Goal: Check status

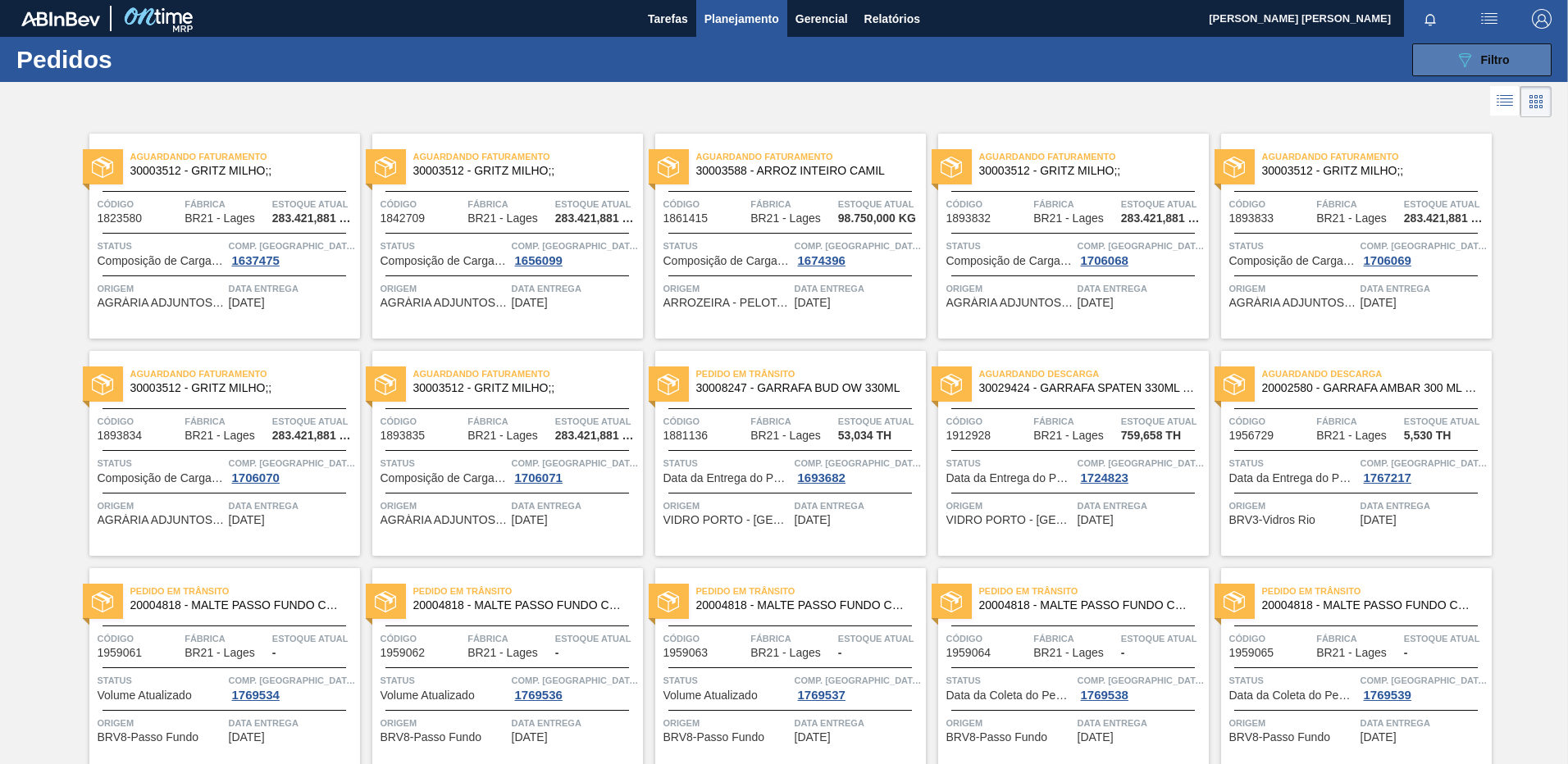
click at [1513, 58] on button "089F7B8B-B2A5-4AFE-B5C0-19BA573D28AC Filtro" at bounding box center [1482, 60] width 140 height 33
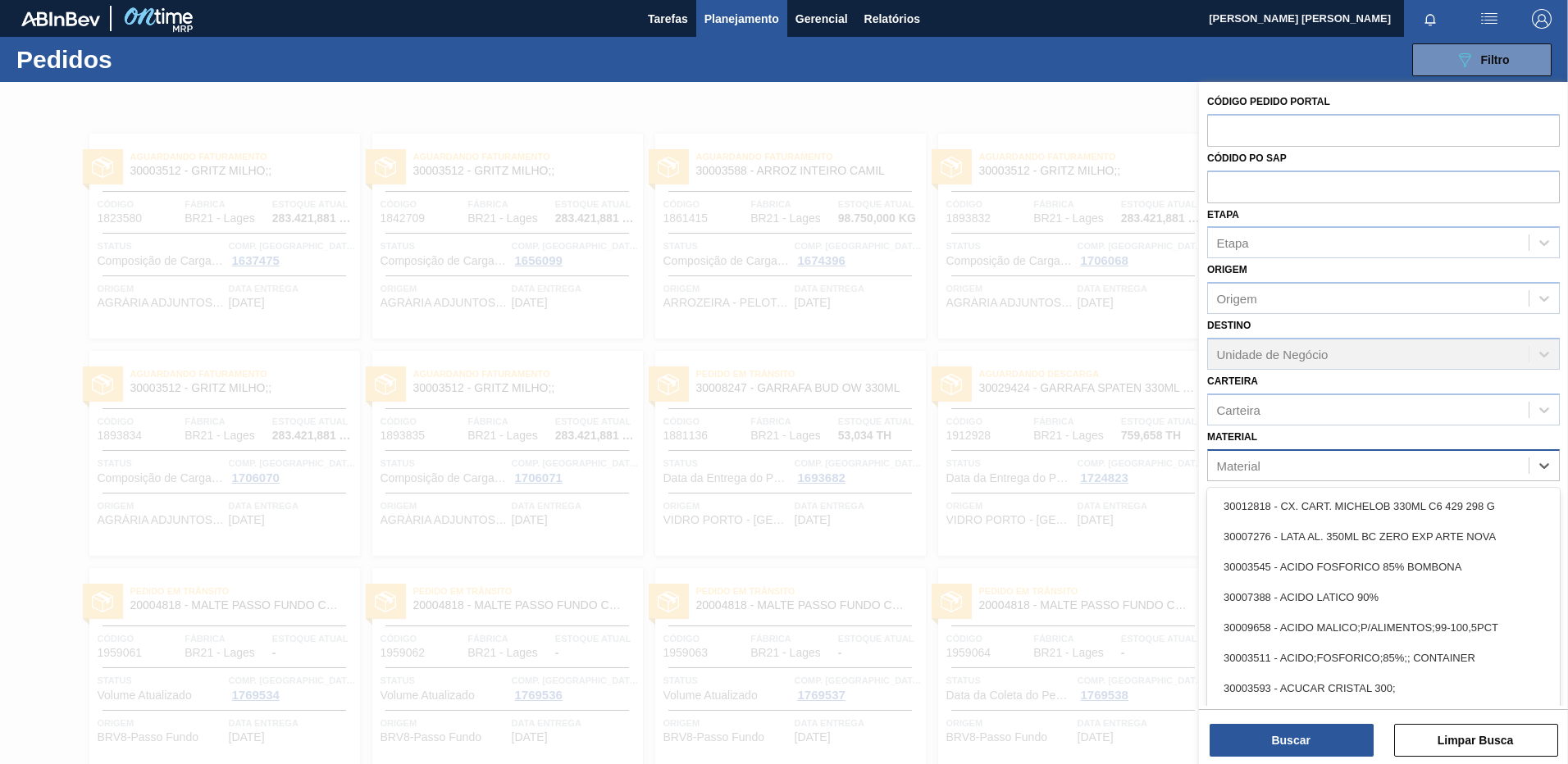
click at [1359, 471] on div "Material" at bounding box center [1367, 465] width 321 height 24
paste input "30034096"
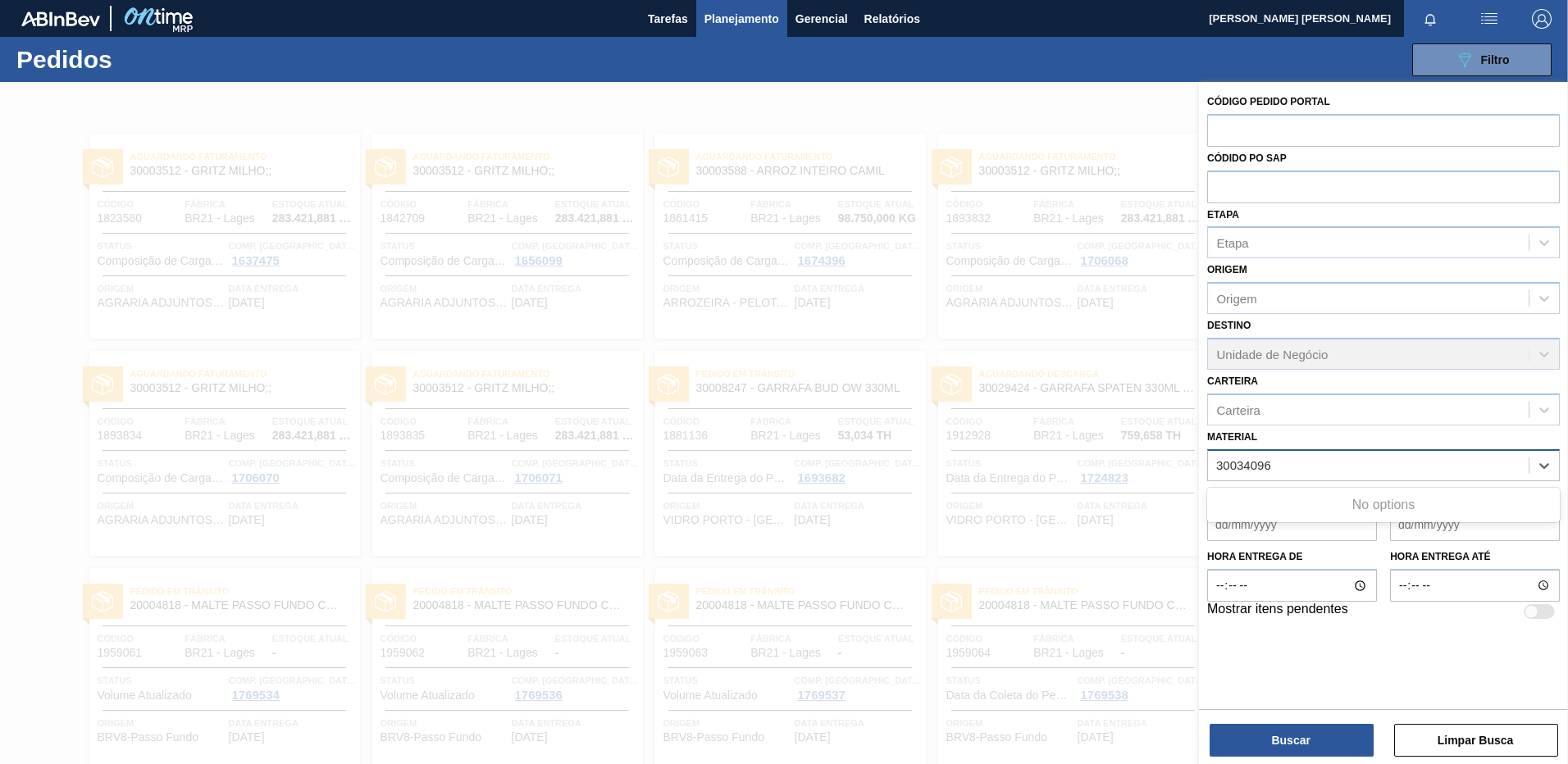
type input "30034096"
drag, startPoint x: 1344, startPoint y: 470, endPoint x: 1178, endPoint y: 470, distance: 166.0
click at [1198, 470] on div "Código Pedido Portal Códido PO SAP Etapa Etapa Origem Origem Destino Unidade de…" at bounding box center [1383, 464] width 369 height 764
click at [1239, 462] on div "Material" at bounding box center [1238, 465] width 44 height 14
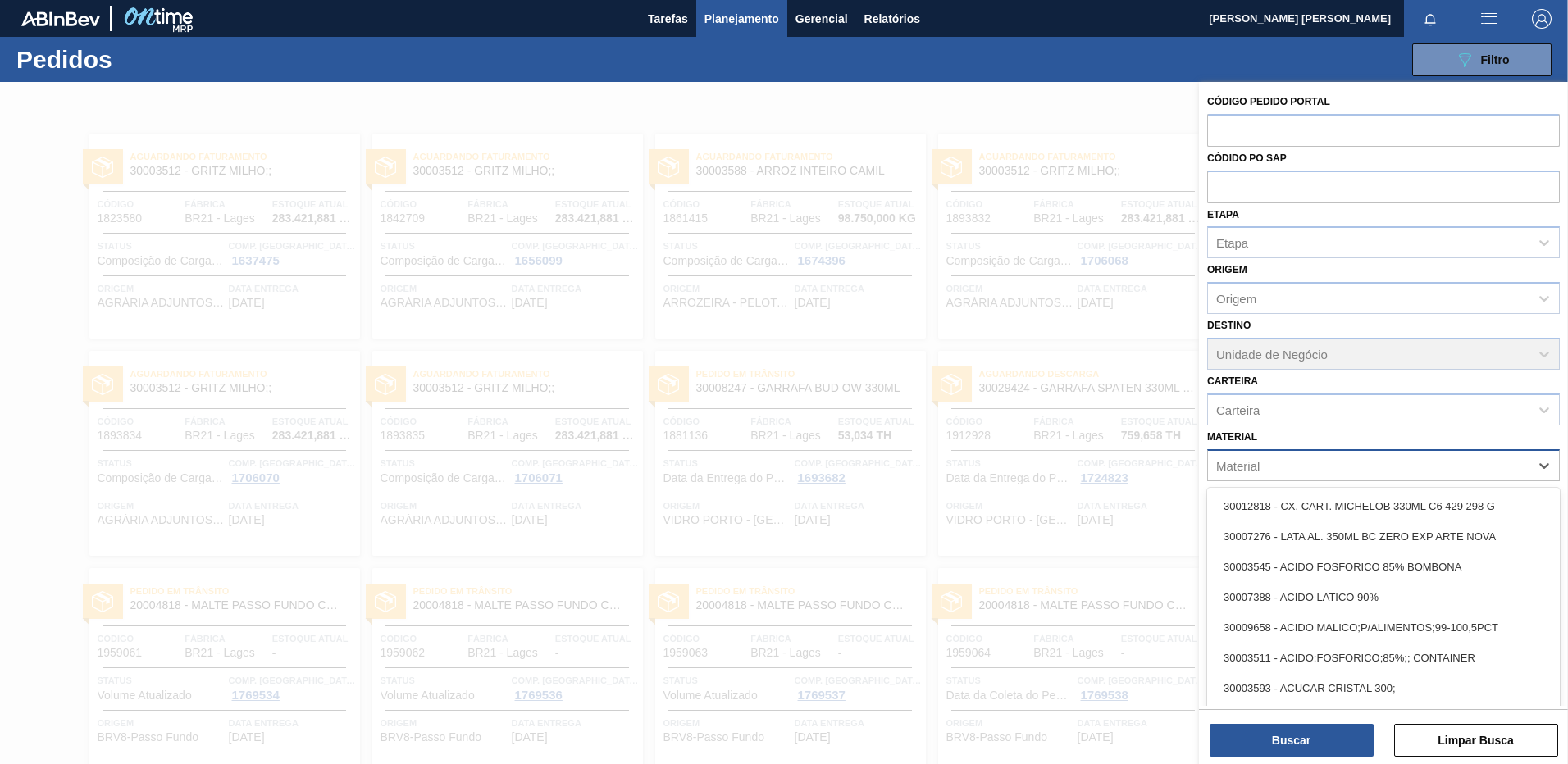
paste input "30034096"
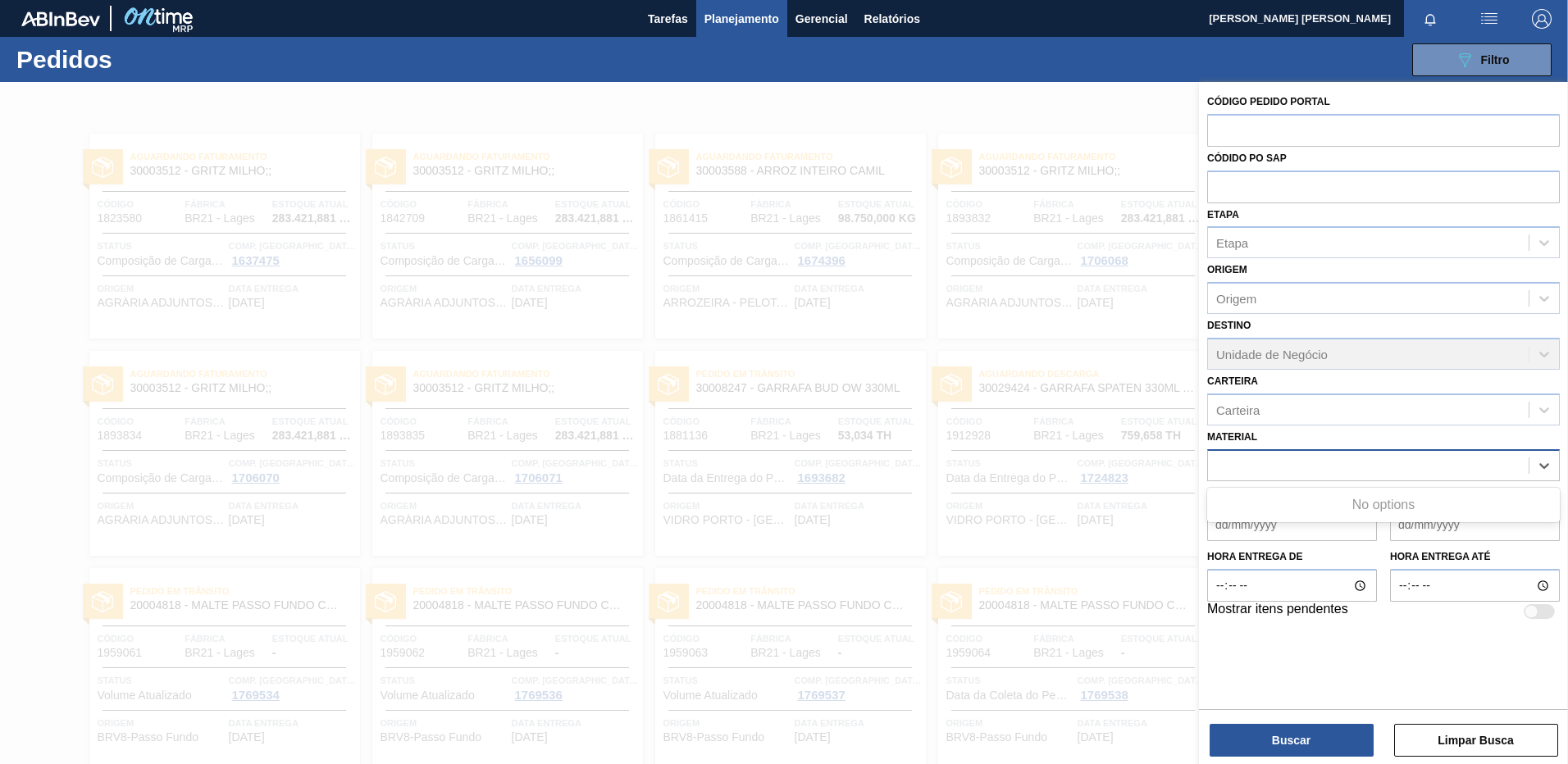
type input "30034096"
drag, startPoint x: 1292, startPoint y: 463, endPoint x: 1188, endPoint y: 469, distance: 104.2
click at [1198, 469] on div "Código Pedido Portal Códido PO SAP Etapa Etapa Origem Origem Destino Unidade de…" at bounding box center [1383, 464] width 369 height 764
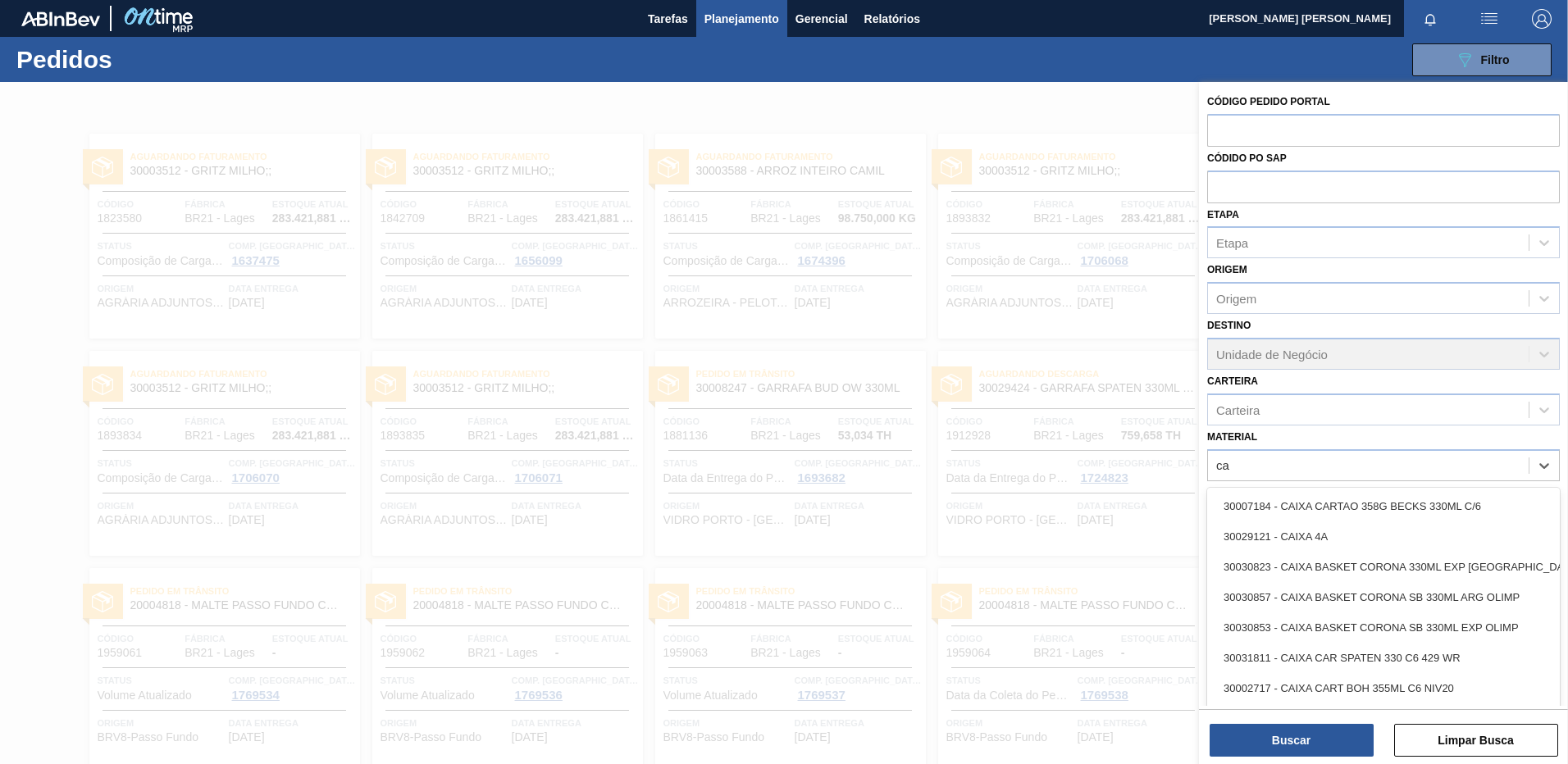
type input "c"
type input "stella"
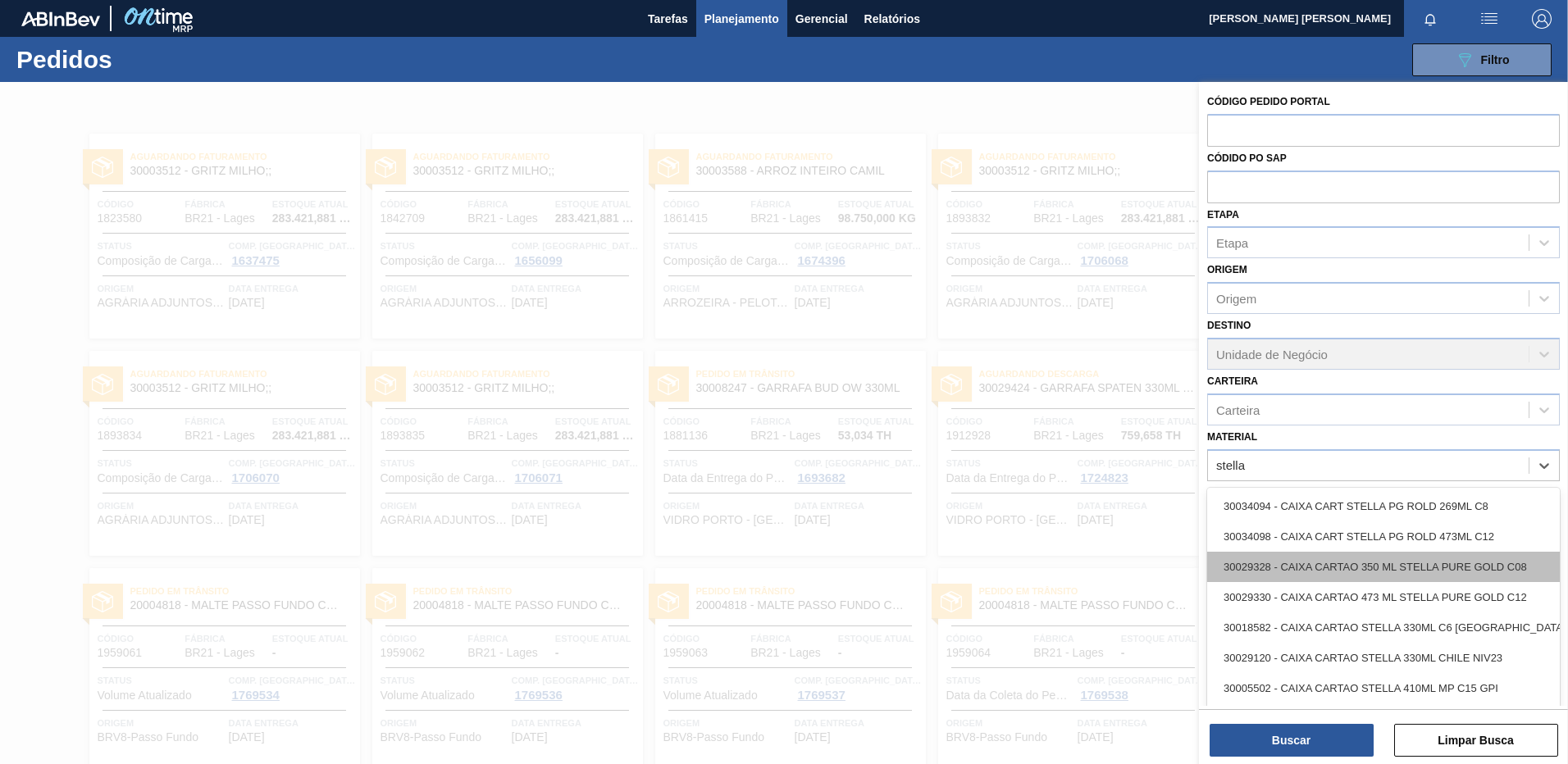
click at [1481, 570] on div "30029328 - CAIXA CARTAO 350 ML STELLA PURE GOLD C08" at bounding box center [1383, 566] width 352 height 30
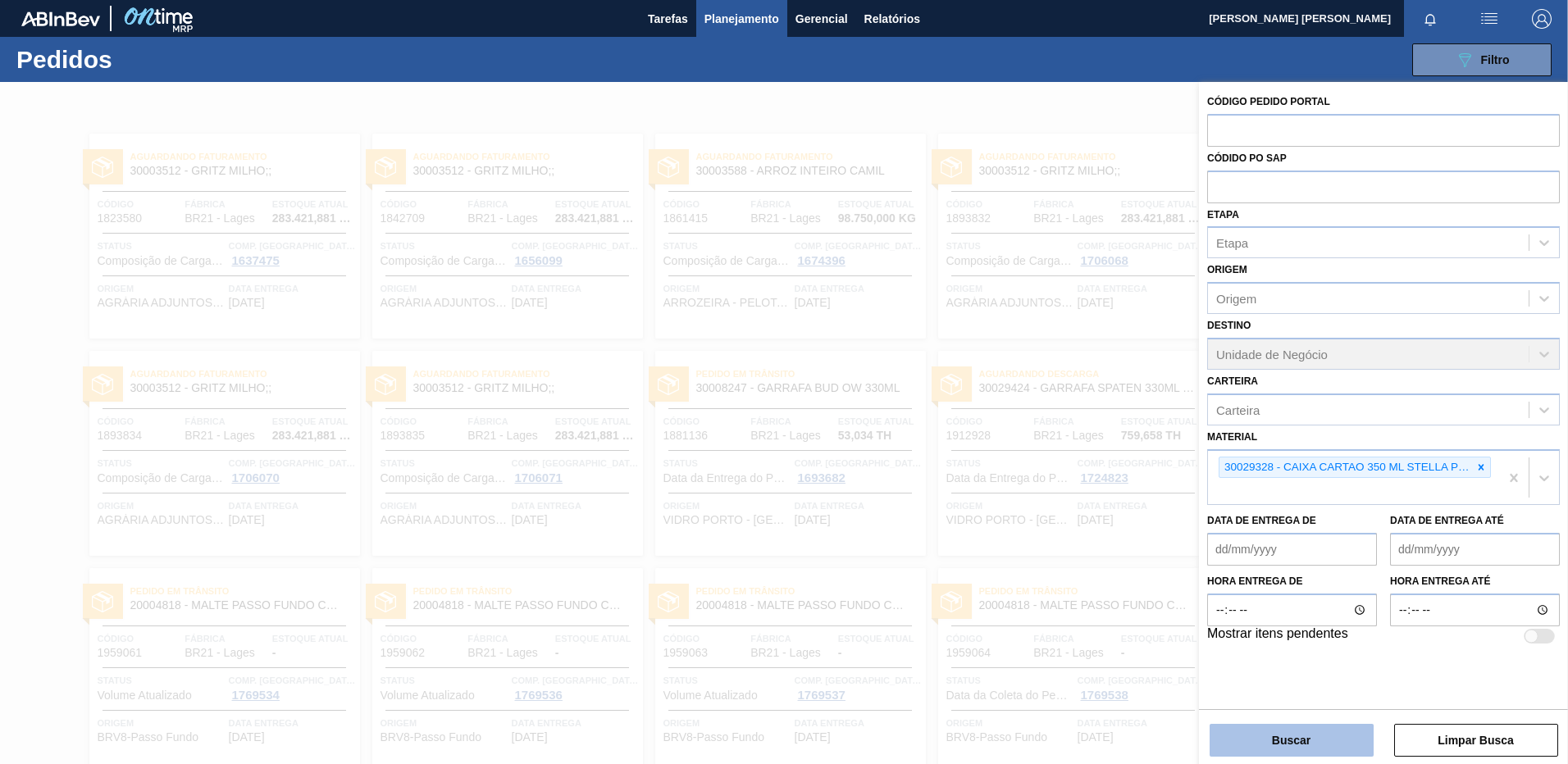
click at [1341, 730] on button "Buscar" at bounding box center [1291, 740] width 164 height 33
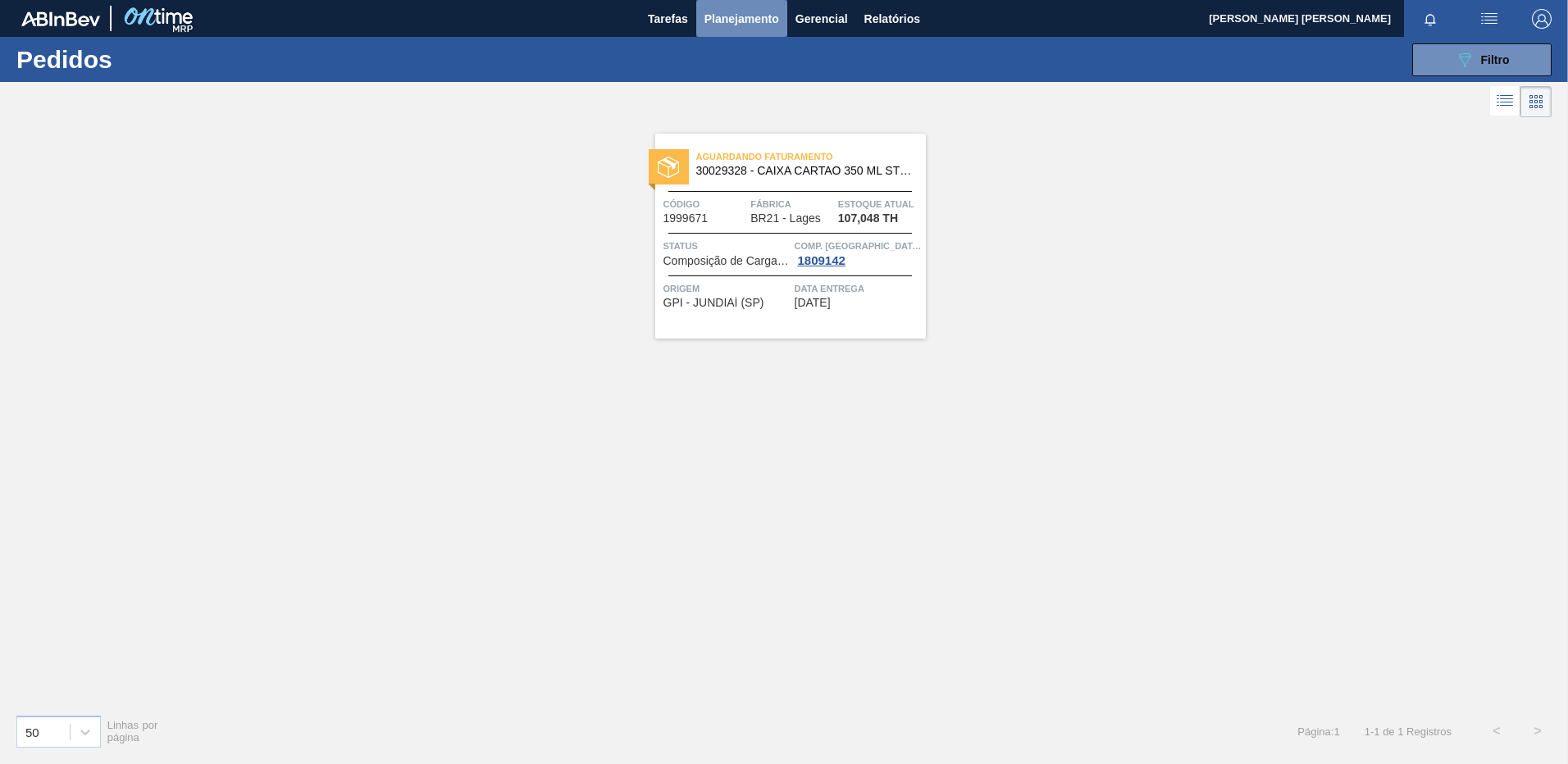
click at [743, 28] on span "Planejamento" at bounding box center [742, 19] width 74 height 20
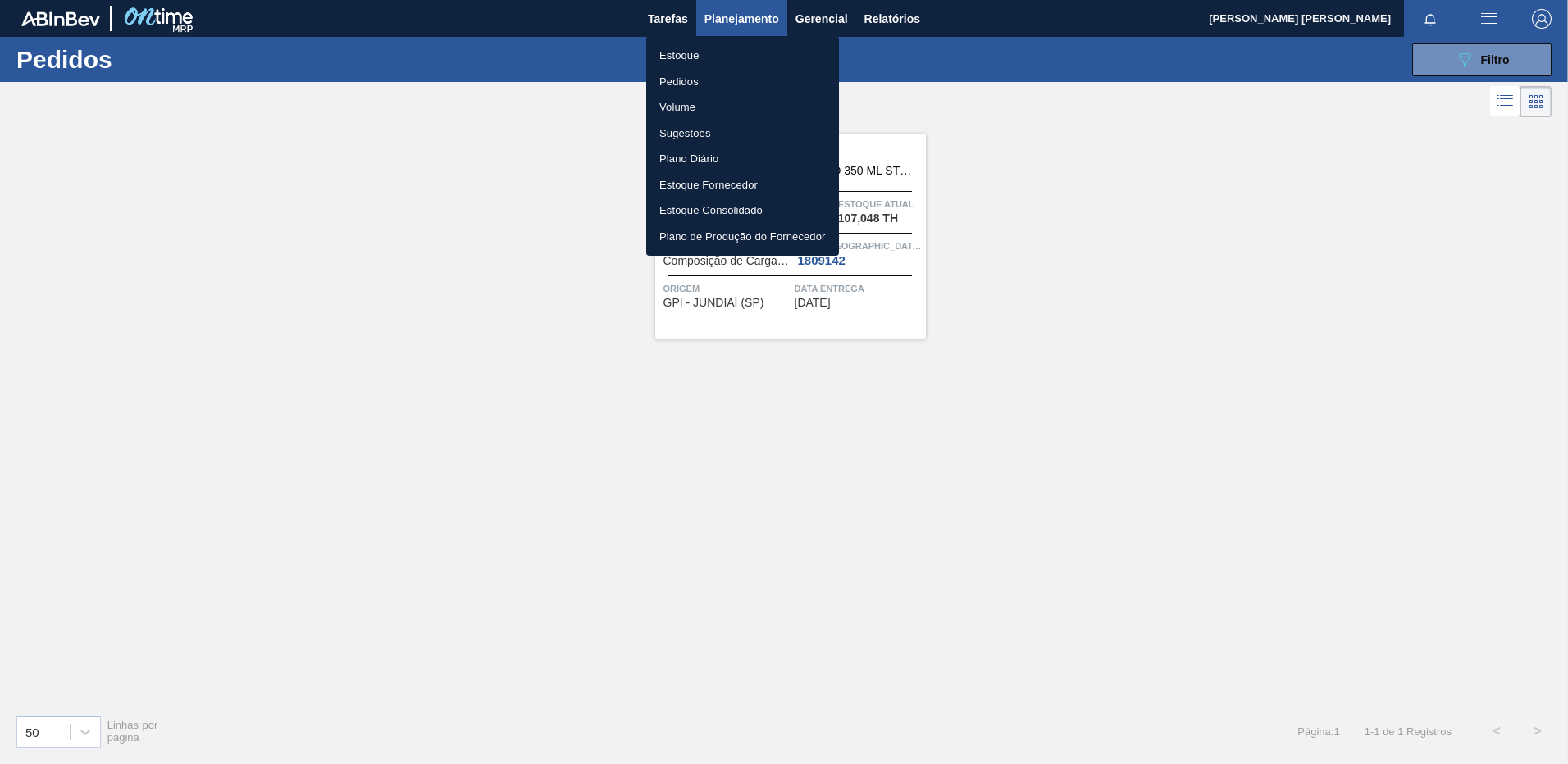
click at [1511, 64] on div at bounding box center [784, 382] width 1568 height 764
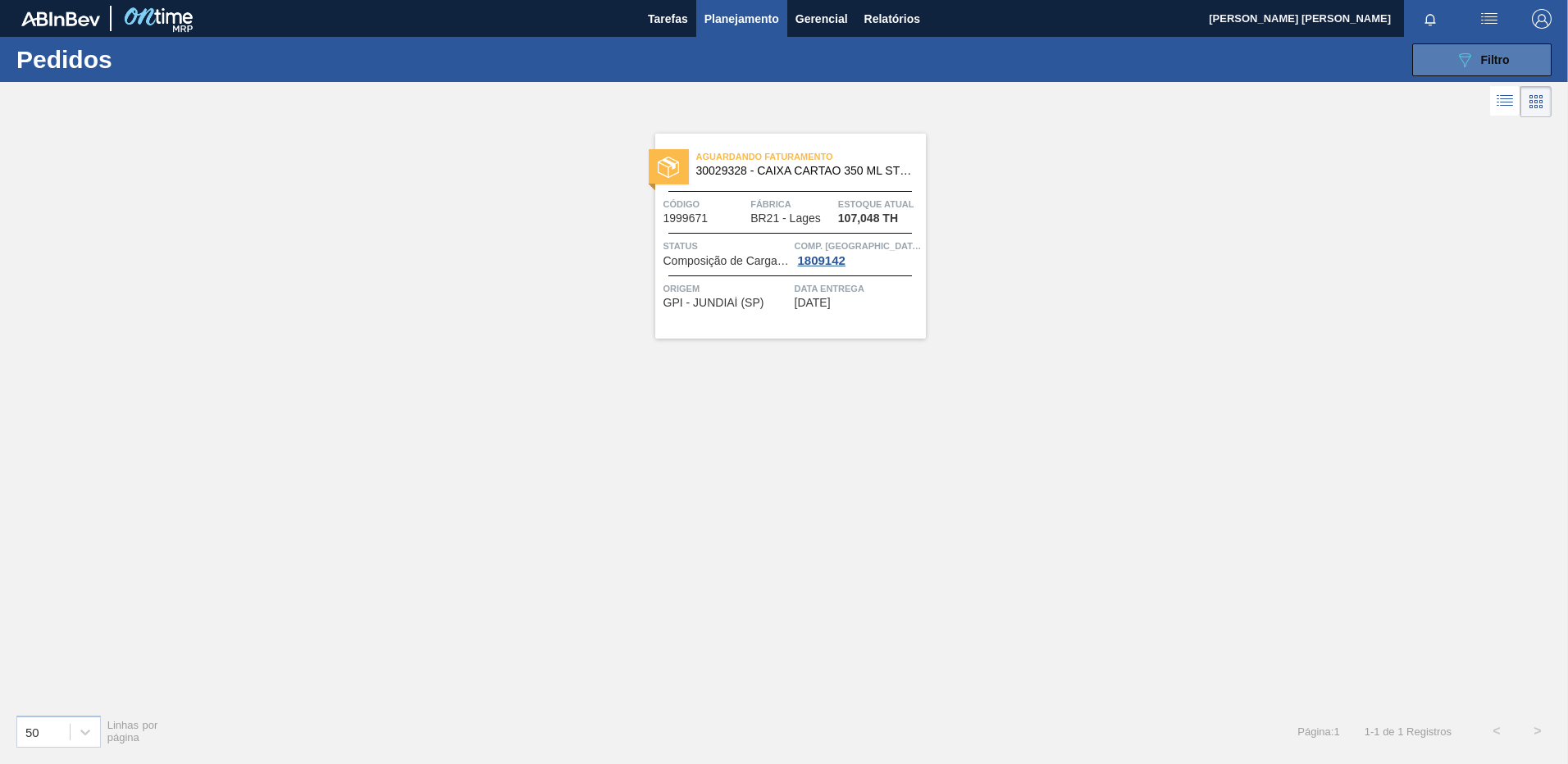
click at [1501, 57] on span "Filtro" at bounding box center [1495, 60] width 29 height 13
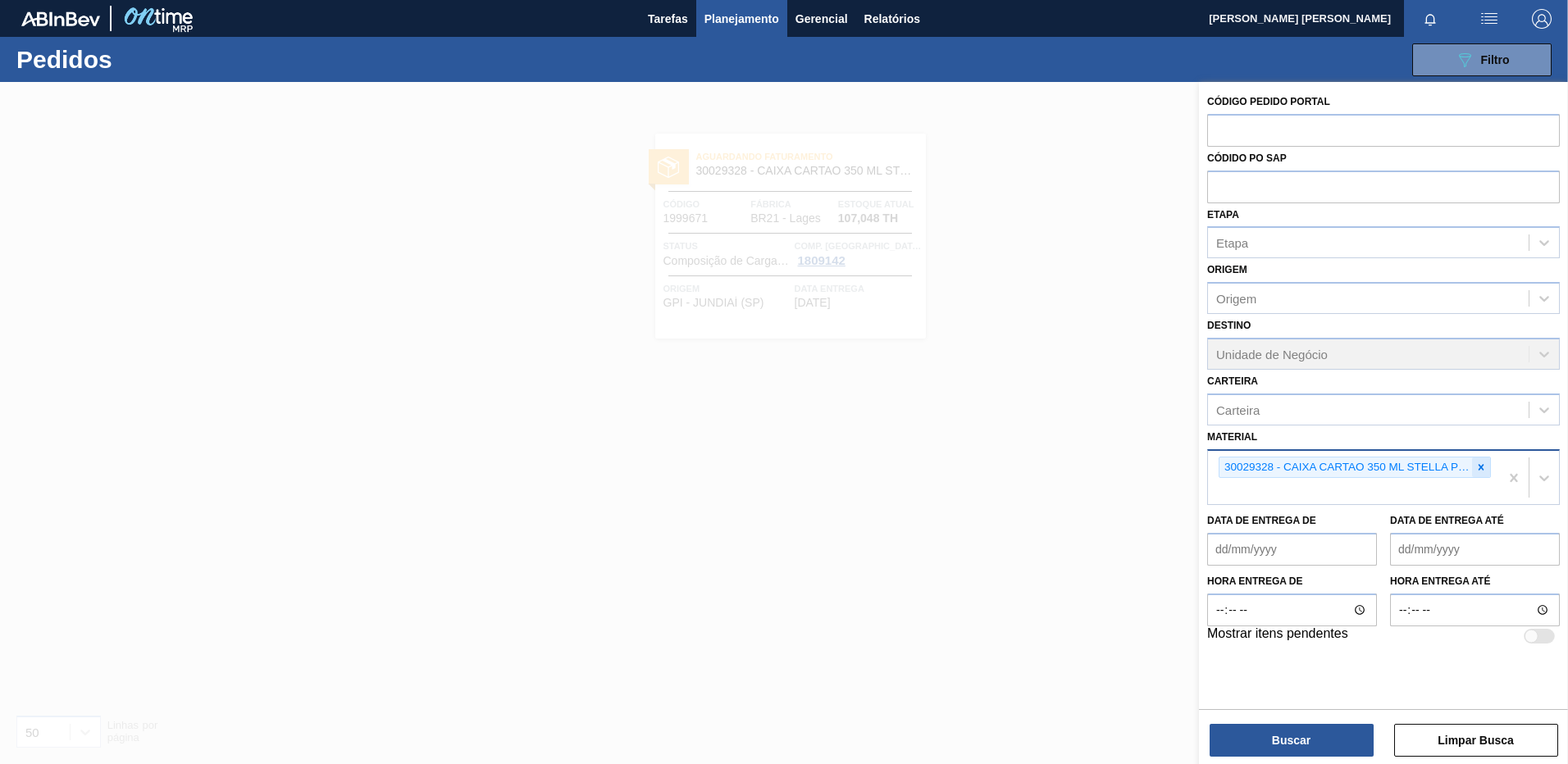
click at [1475, 474] on div at bounding box center [1481, 467] width 18 height 21
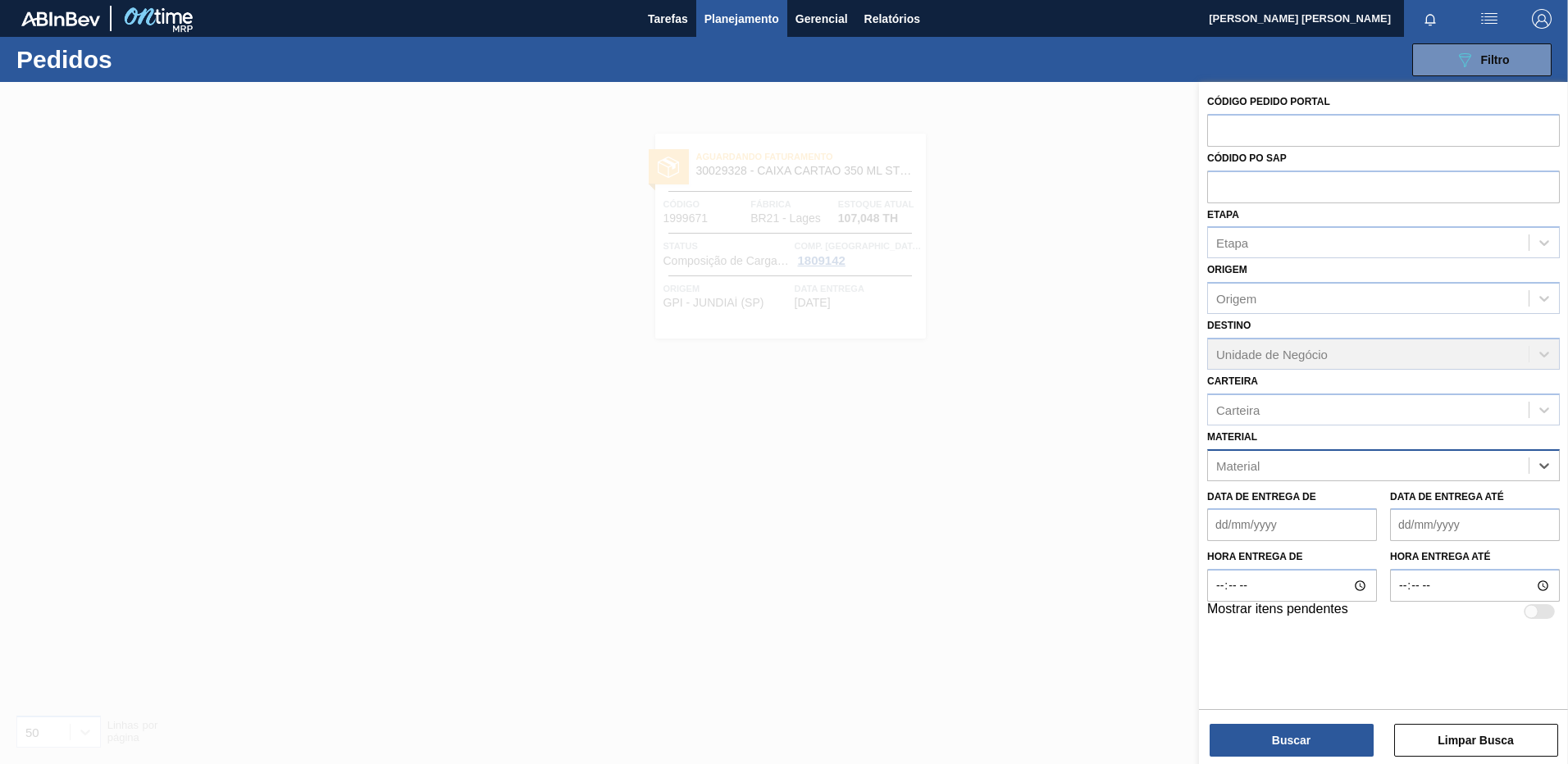
paste input "30034290"
type input "30034290"
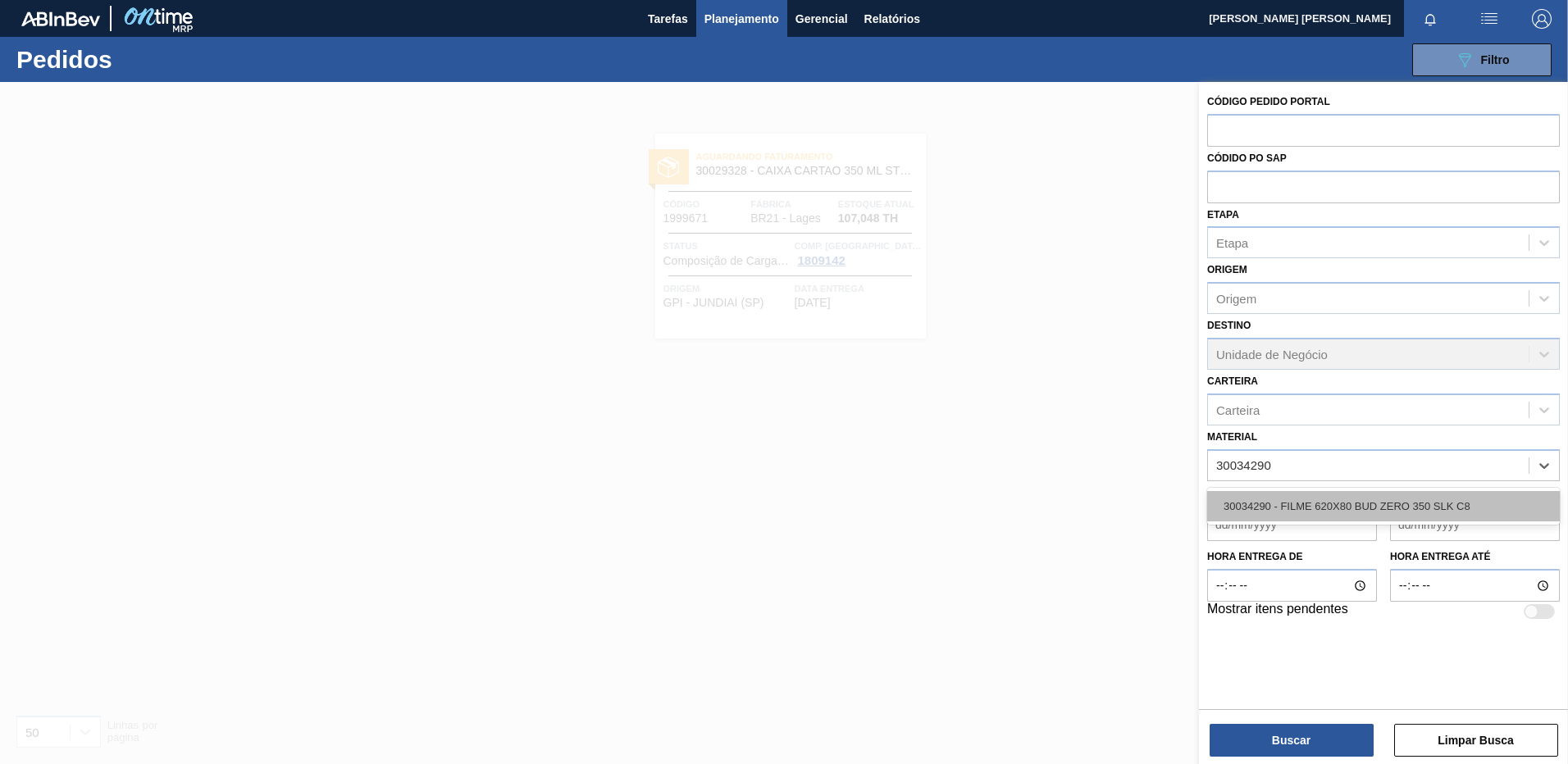
click at [1321, 498] on div "30034290 - FILME 620X80 BUD ZERO 350 SLK C8" at bounding box center [1383, 505] width 352 height 30
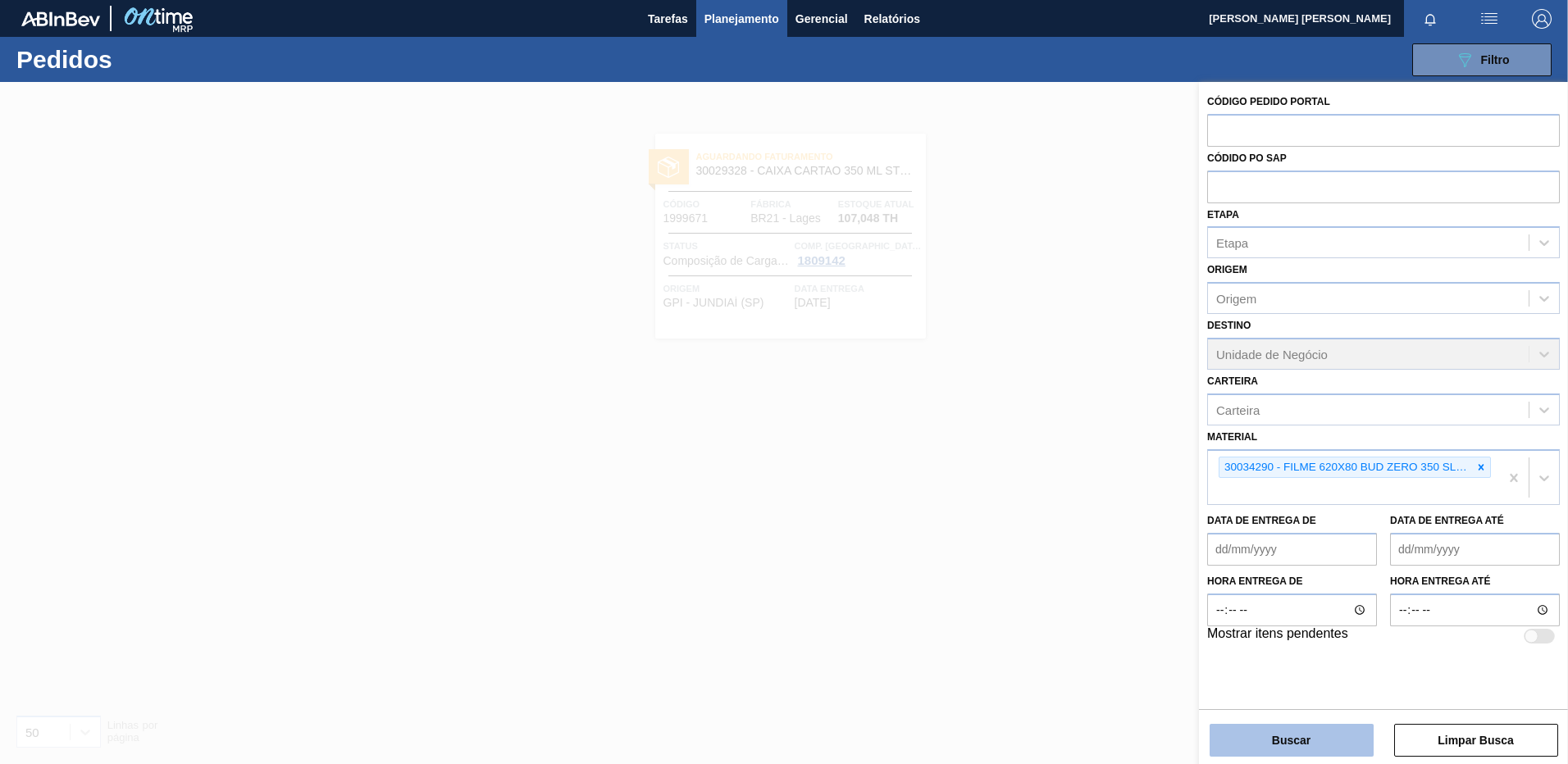
click at [1286, 730] on button "Buscar" at bounding box center [1291, 740] width 164 height 33
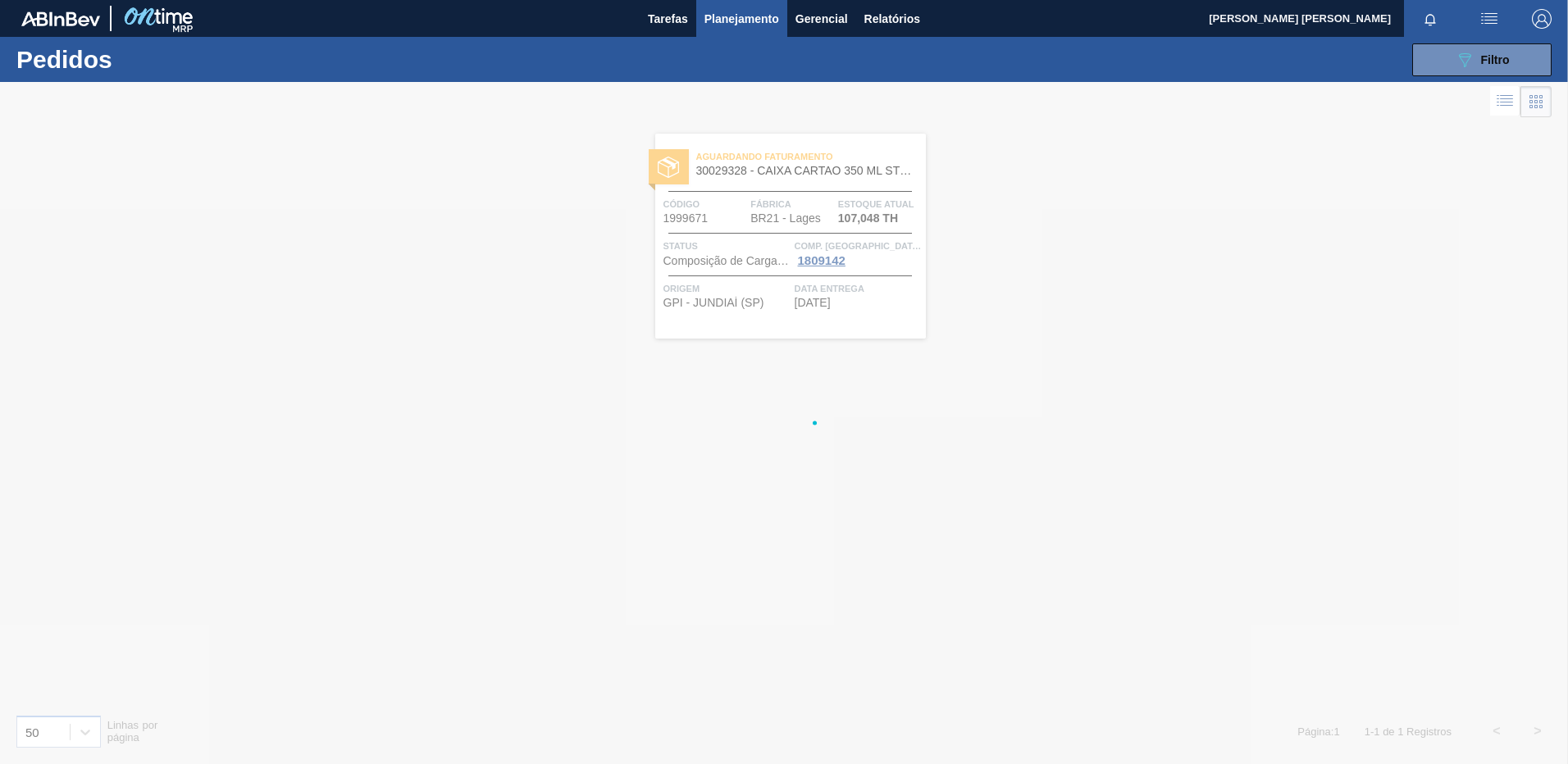
click at [1279, 739] on div at bounding box center [784, 422] width 1568 height 681
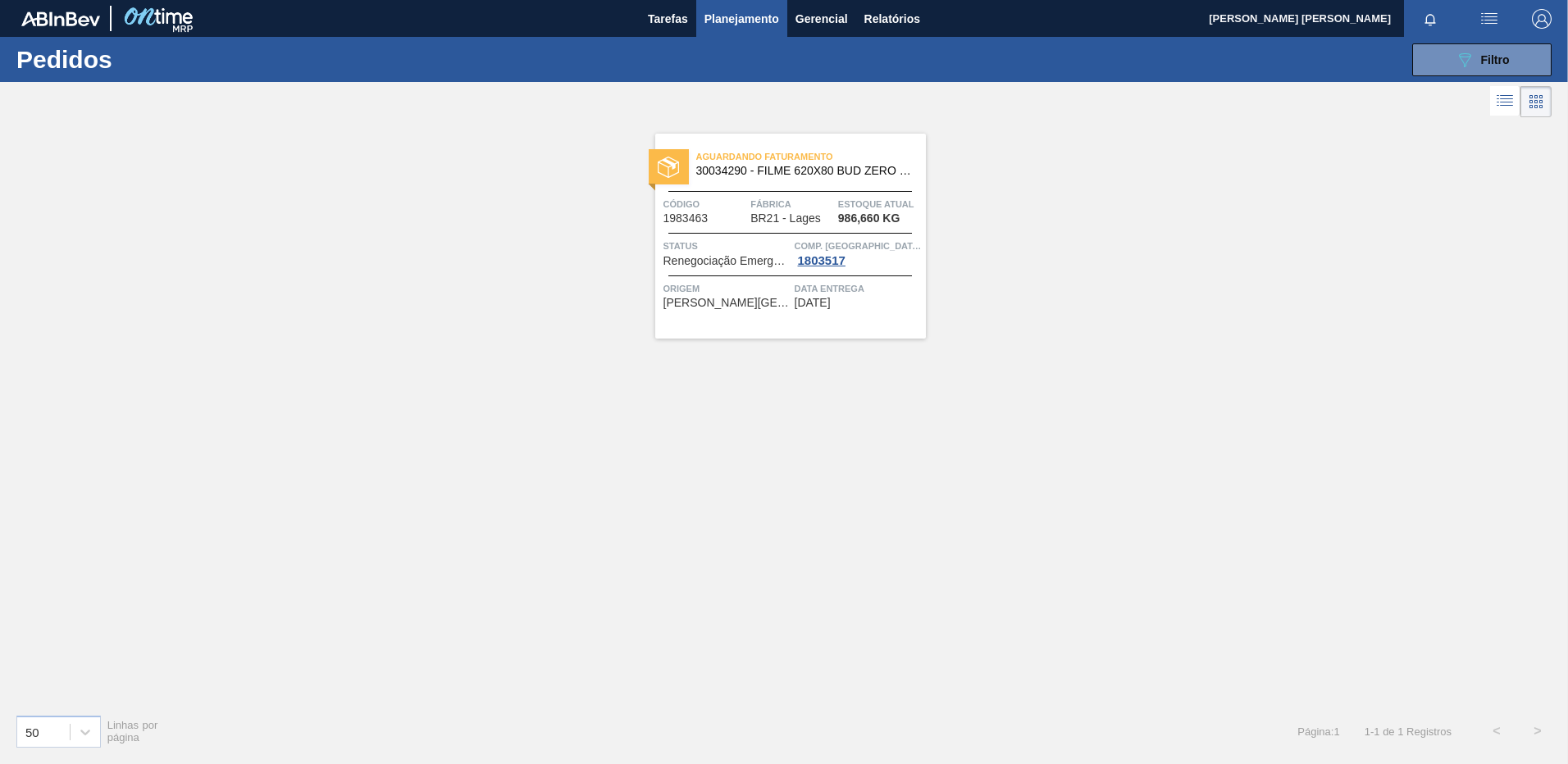
click at [1225, 486] on div "Aguardando Faturamento 30034290 - FILME 620X80 BUD ZERO 350 SLK C8 Código 19834…" at bounding box center [784, 411] width 1568 height 579
click at [853, 315] on div "Aguardando Faturamento 30034290 - FILME 620X80 BUD ZERO 350 SLK C8 Código 19834…" at bounding box center [791, 236] width 271 height 205
